Goal: Find specific page/section: Find specific page/section

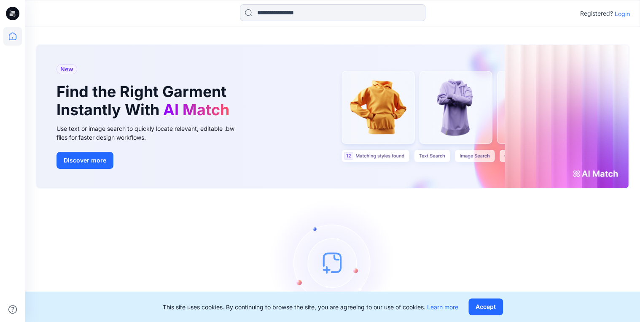
click at [614, 14] on div "Registered? Login" at bounding box center [606, 13] width 50 height 10
click at [622, 14] on p "Login" at bounding box center [622, 13] width 15 height 9
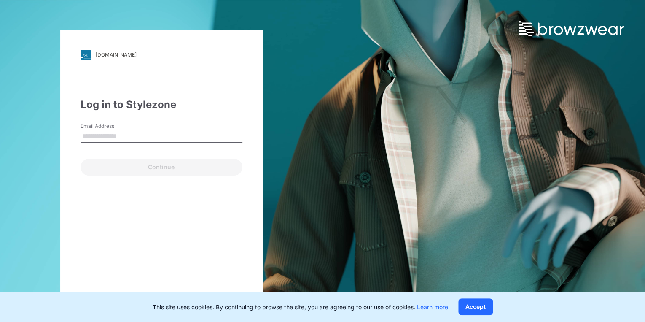
click at [116, 136] on input "Email Address" at bounding box center [162, 136] width 162 height 13
type input "**********"
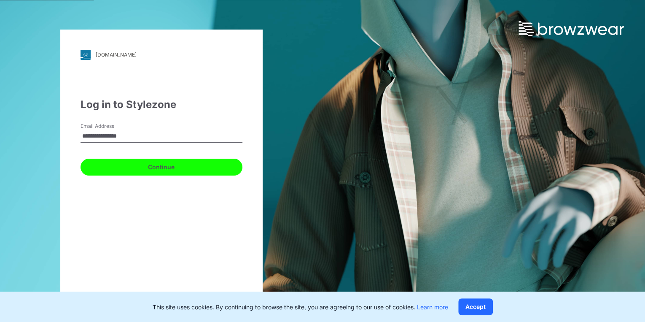
click at [160, 165] on button "Continue" at bounding box center [162, 167] width 162 height 17
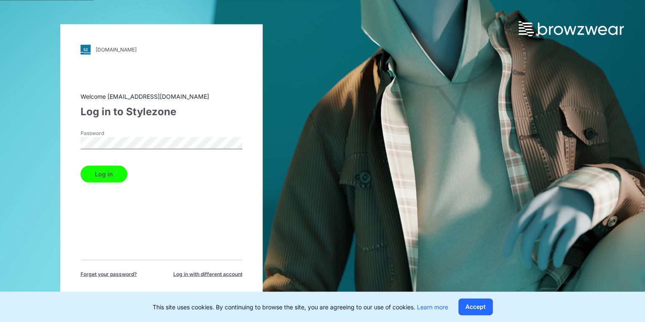
click at [59, 138] on div "[DOMAIN_NAME] Loading... Welcome [EMAIL_ADDRESS][DOMAIN_NAME] Log in to Stylezo…" at bounding box center [161, 161] width 323 height 322
click at [87, 175] on button "Log in" at bounding box center [104, 173] width 47 height 17
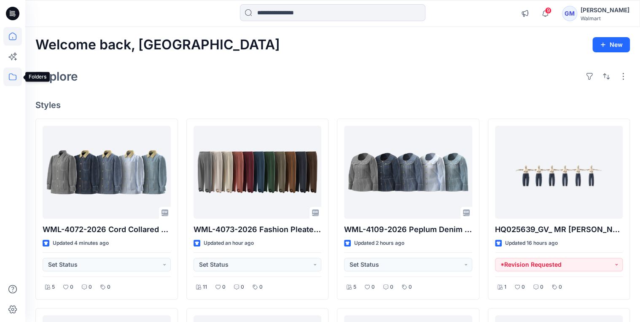
click at [8, 79] on icon at bounding box center [12, 77] width 19 height 19
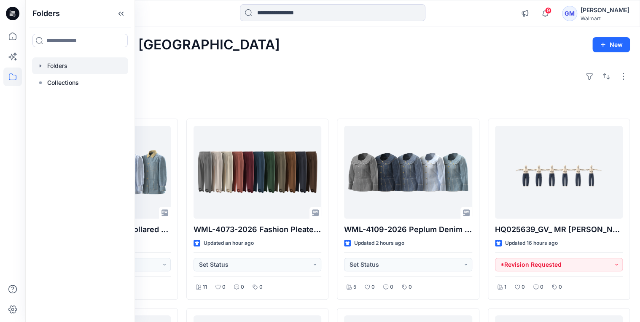
click at [62, 71] on div at bounding box center [80, 65] width 96 height 17
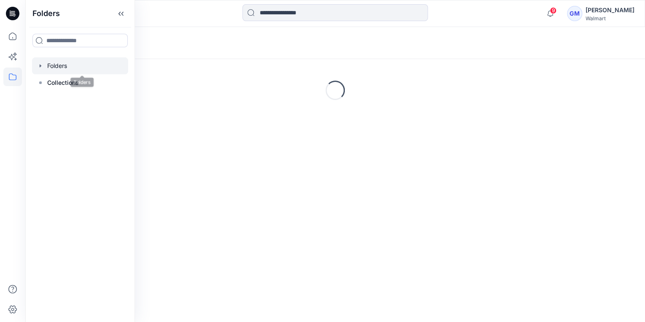
click at [42, 67] on icon "button" at bounding box center [40, 65] width 7 height 7
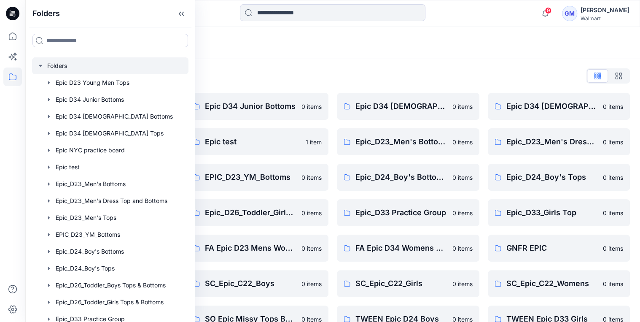
click at [260, 51] on div "Folders" at bounding box center [332, 43] width 615 height 32
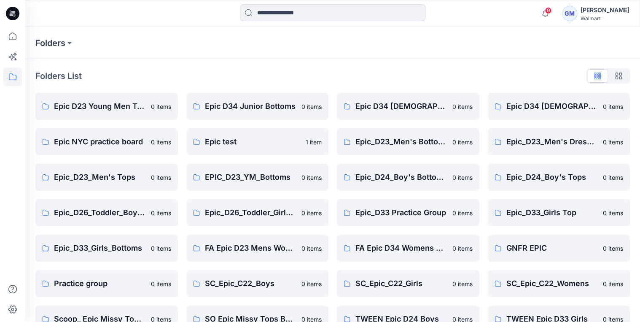
click at [3, 81] on icon at bounding box center [12, 77] width 19 height 19
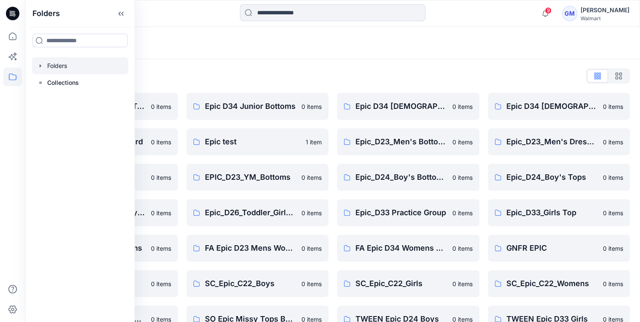
click at [38, 66] on icon "button" at bounding box center [40, 65] width 7 height 7
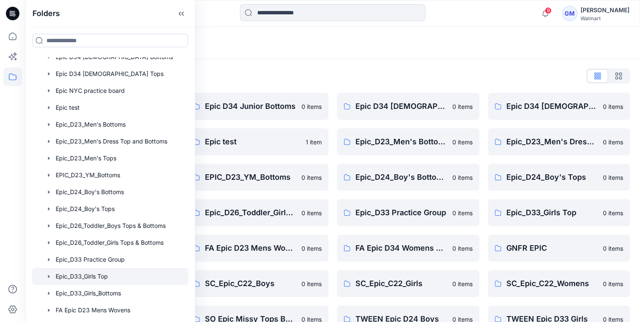
scroll to position [169, 0]
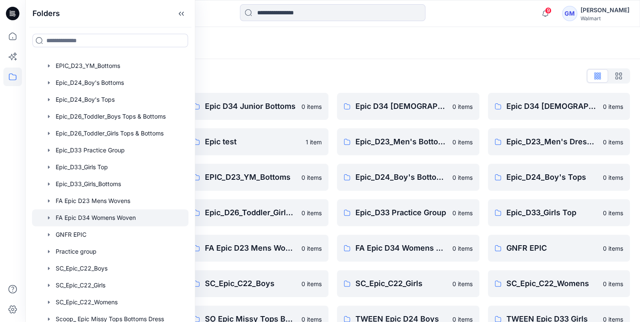
click at [128, 216] on div at bounding box center [110, 217] width 157 height 17
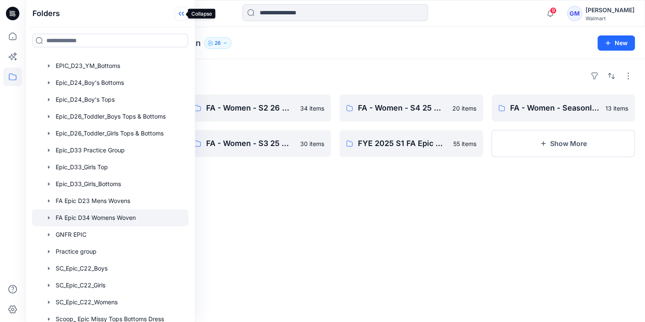
click at [179, 12] on icon at bounding box center [180, 14] width 2 height 4
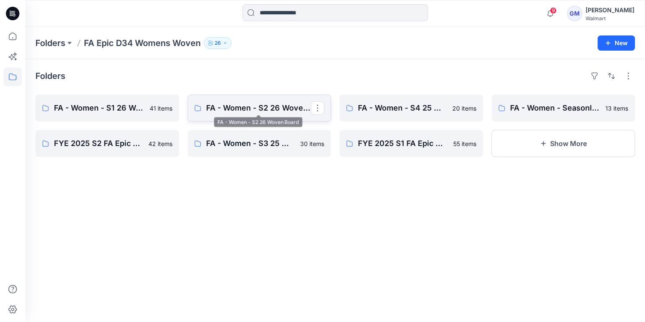
click at [227, 106] on p "FA - Women - S2 26 Woven Board" at bounding box center [258, 108] width 105 height 12
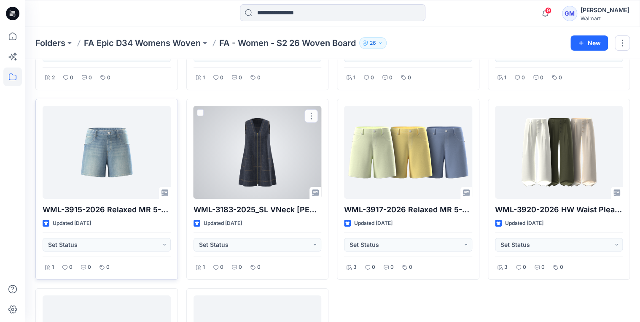
scroll to position [1310, 0]
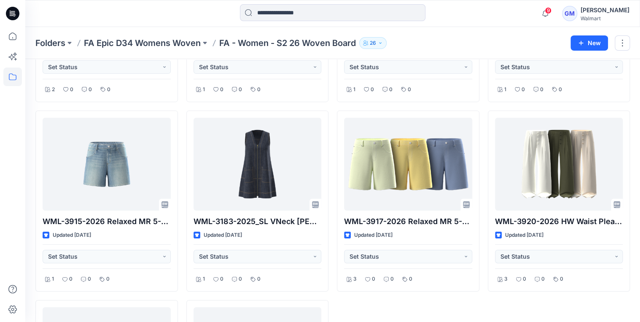
click at [496, 13] on div "9 Notifications Your style WML-4072-2026 Cord Collared Barn Jacket is ready 3 m…" at bounding box center [332, 13] width 615 height 19
click at [125, 46] on p "FA Epic D34 Womens Woven" at bounding box center [142, 43] width 117 height 12
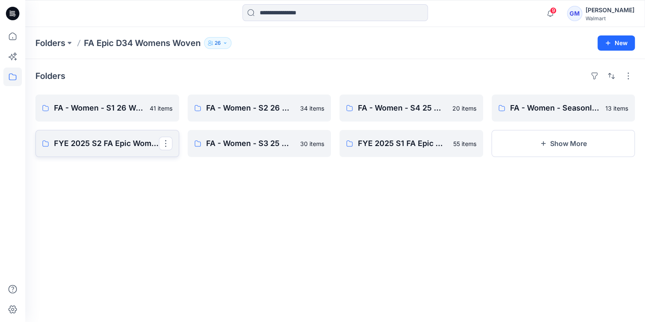
click at [127, 142] on p "FYE 2025 S2 FA Epic Womens Woven Board" at bounding box center [106, 144] width 105 height 12
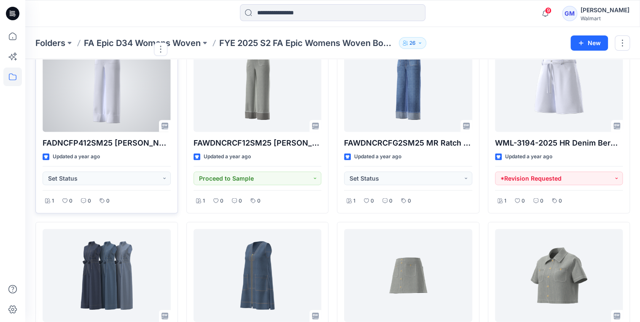
scroll to position [912, 0]
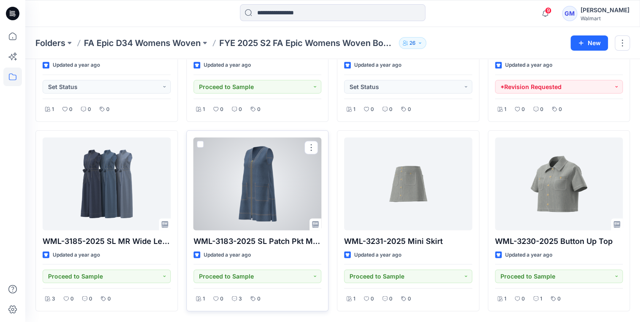
click at [267, 180] on div at bounding box center [258, 184] width 128 height 93
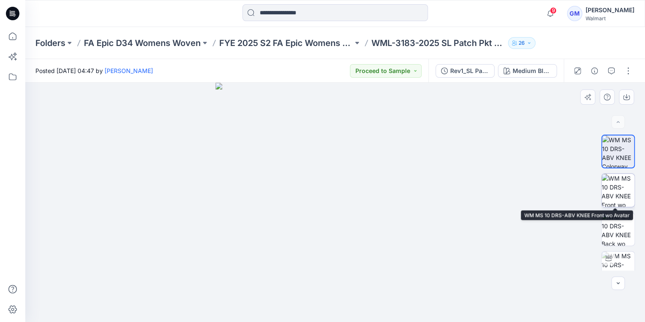
click at [617, 194] on img at bounding box center [618, 190] width 33 height 33
